Goal: Use online tool/utility: Utilize a website feature to perform a specific function

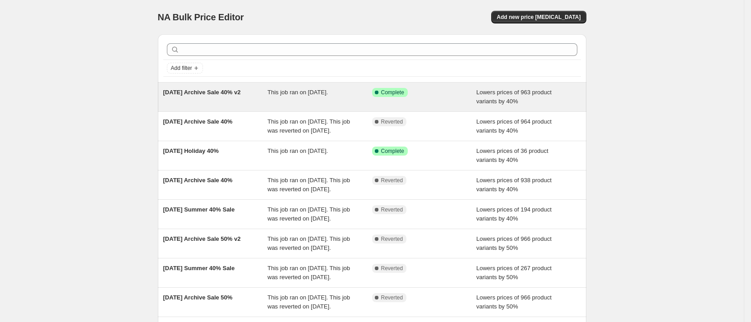
click at [249, 109] on div "[DATE] Archive Sale 40% v2 This job ran on [DATE]. Success Complete Complete Lo…" at bounding box center [372, 97] width 429 height 29
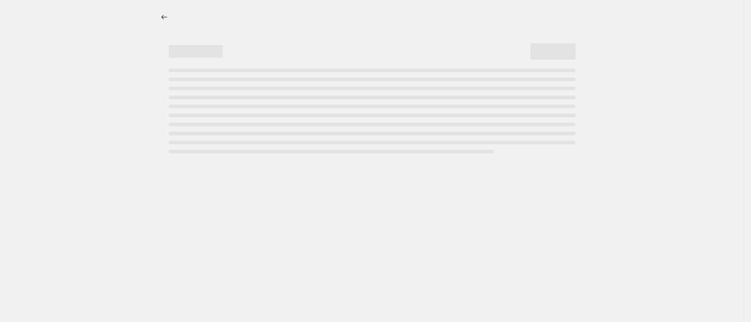
select select "percentage"
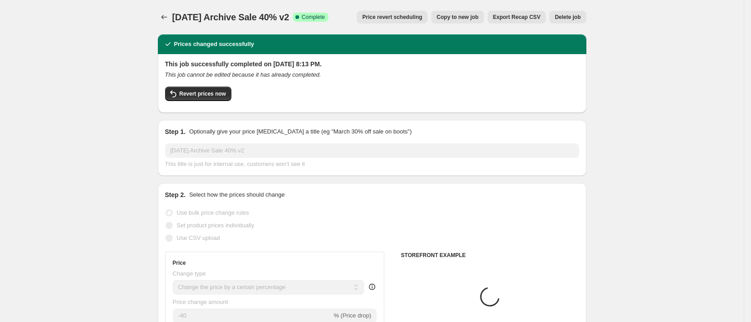
select select "collection"
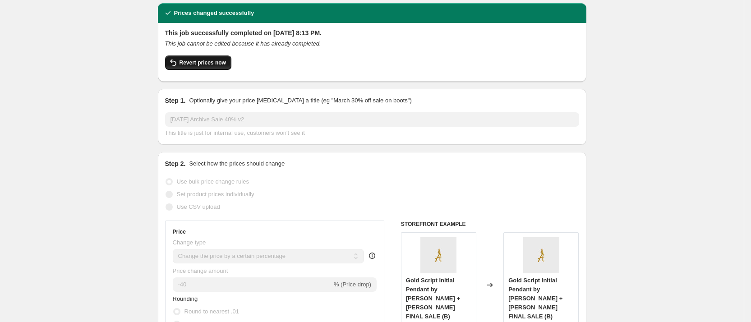
click at [215, 68] on button "Revert prices now" at bounding box center [198, 62] width 66 height 14
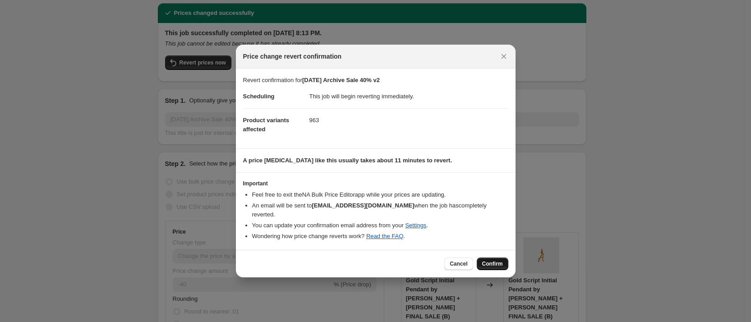
click at [487, 260] on span "Confirm" at bounding box center [492, 263] width 21 height 7
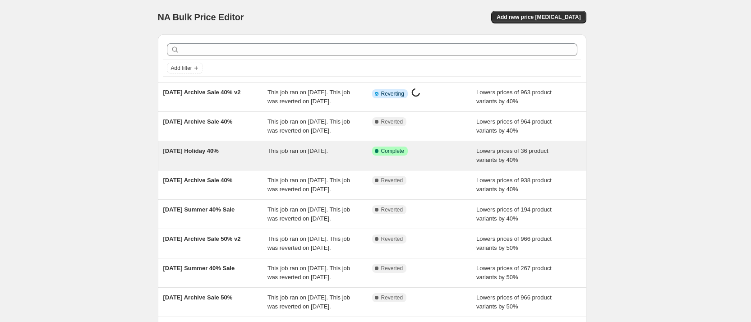
click at [204, 154] on span "8.20.25 Holiday 40%" at bounding box center [190, 151] width 55 height 7
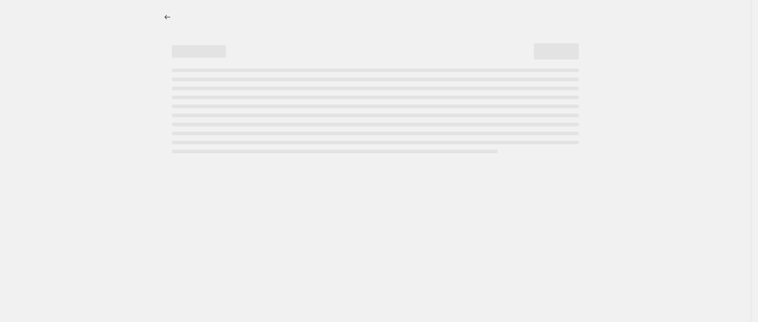
select select "percentage"
select select "collection"
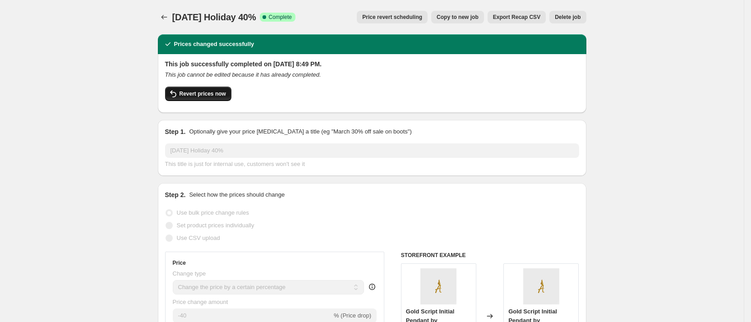
click at [189, 89] on button "Revert prices now" at bounding box center [198, 94] width 66 height 14
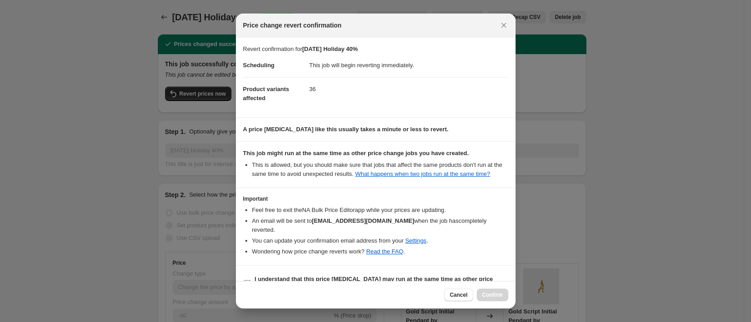
click at [244, 280] on input "I understand that this price change job may run at the same time as other price…" at bounding box center [247, 283] width 7 height 7
checkbox input "true"
click at [493, 294] on span "Confirm" at bounding box center [492, 294] width 21 height 7
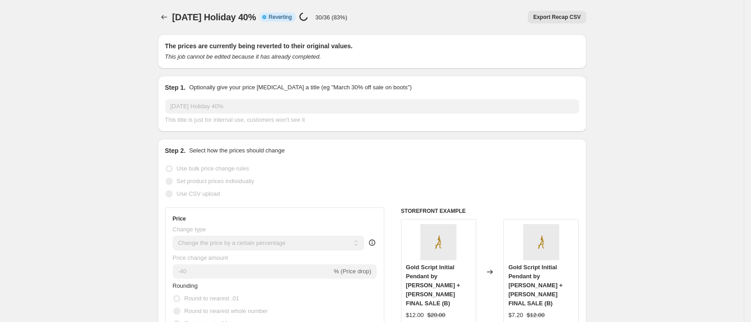
select select "percentage"
select select "collection"
